Goal: Task Accomplishment & Management: Manage account settings

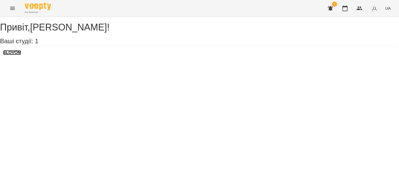
click at [21, 55] on h3 "SLOVOM" at bounding box center [12, 52] width 18 height 5
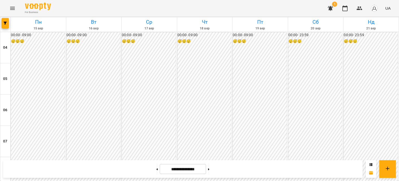
scroll to position [9, 0]
click at [334, 12] on button "button" at bounding box center [330, 8] width 12 height 12
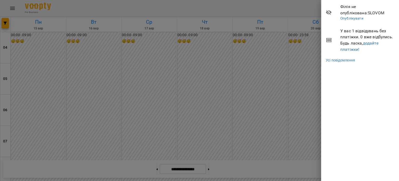
click at [291, 61] on div at bounding box center [199, 90] width 399 height 181
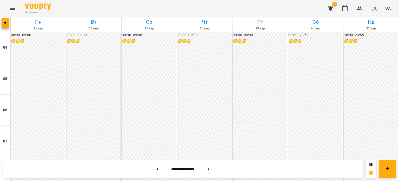
scroll to position [148, 0]
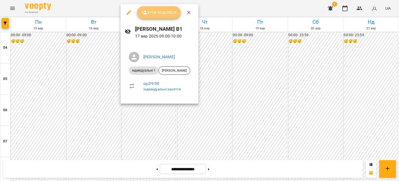
click at [157, 16] on button "Урок відбувся" at bounding box center [159, 12] width 44 height 12
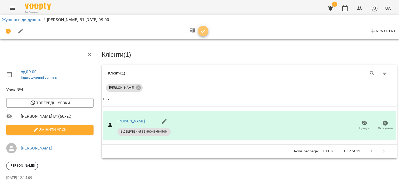
click at [203, 29] on icon "button" at bounding box center [203, 31] width 6 height 6
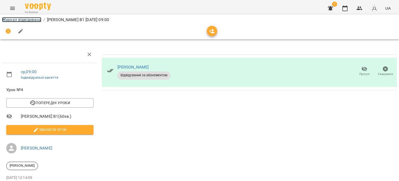
click at [24, 19] on link "Журнал відвідувань" at bounding box center [21, 19] width 39 height 5
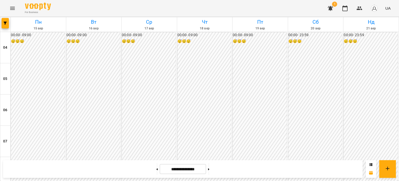
scroll to position [156, 0]
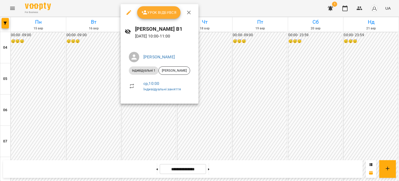
click at [153, 17] on button "Урок відбувся" at bounding box center [159, 12] width 44 height 12
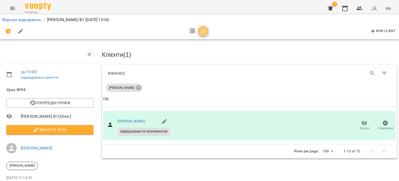
click at [204, 31] on icon "button" at bounding box center [203, 30] width 4 height 3
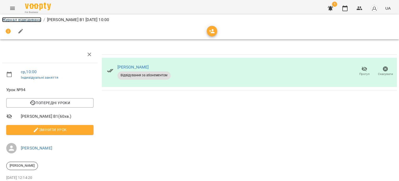
click at [40, 19] on link "Журнал відвідувань" at bounding box center [21, 19] width 39 height 5
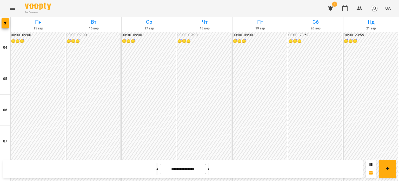
scroll to position [195, 0]
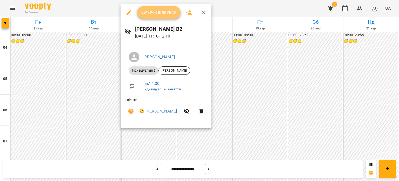
click at [164, 15] on span "Урок відбувся" at bounding box center [158, 12] width 35 height 6
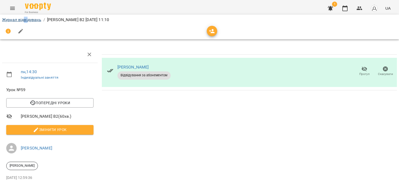
drag, startPoint x: 27, startPoint y: 17, endPoint x: 24, endPoint y: 20, distance: 4.8
click at [24, 20] on li "Журнал відвідувань" at bounding box center [21, 20] width 39 height 6
click at [24, 20] on link "Журнал відвідувань" at bounding box center [21, 19] width 39 height 5
